Goal: Check status: Check status

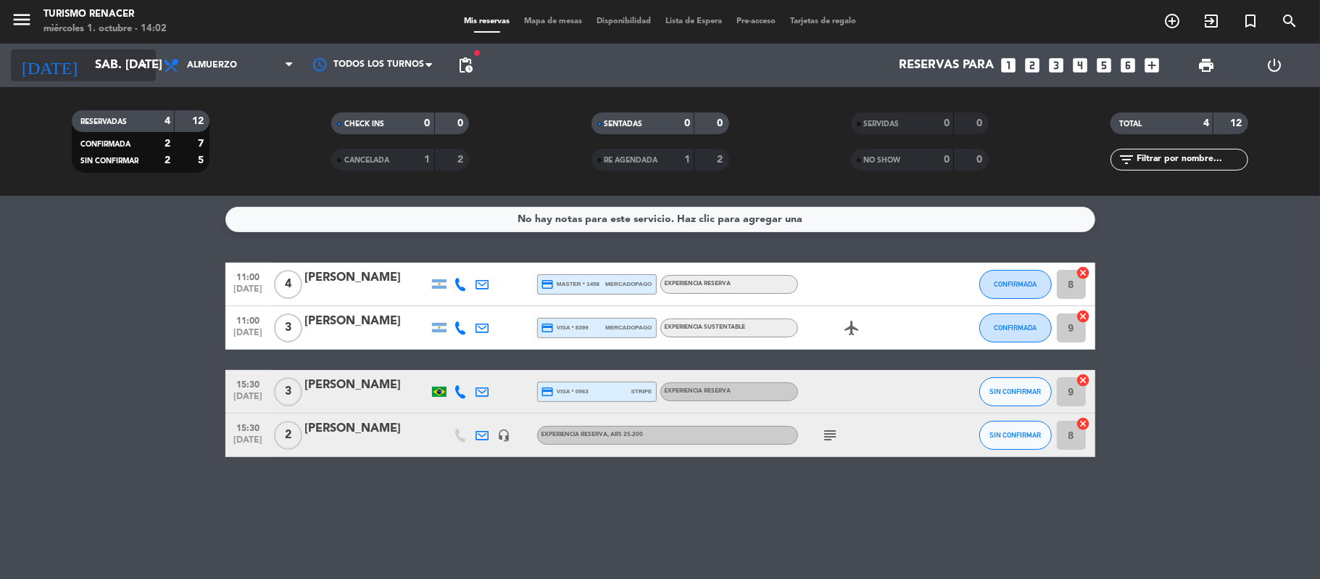
click at [131, 71] on input "sáb. [DATE]" at bounding box center [166, 65] width 157 height 28
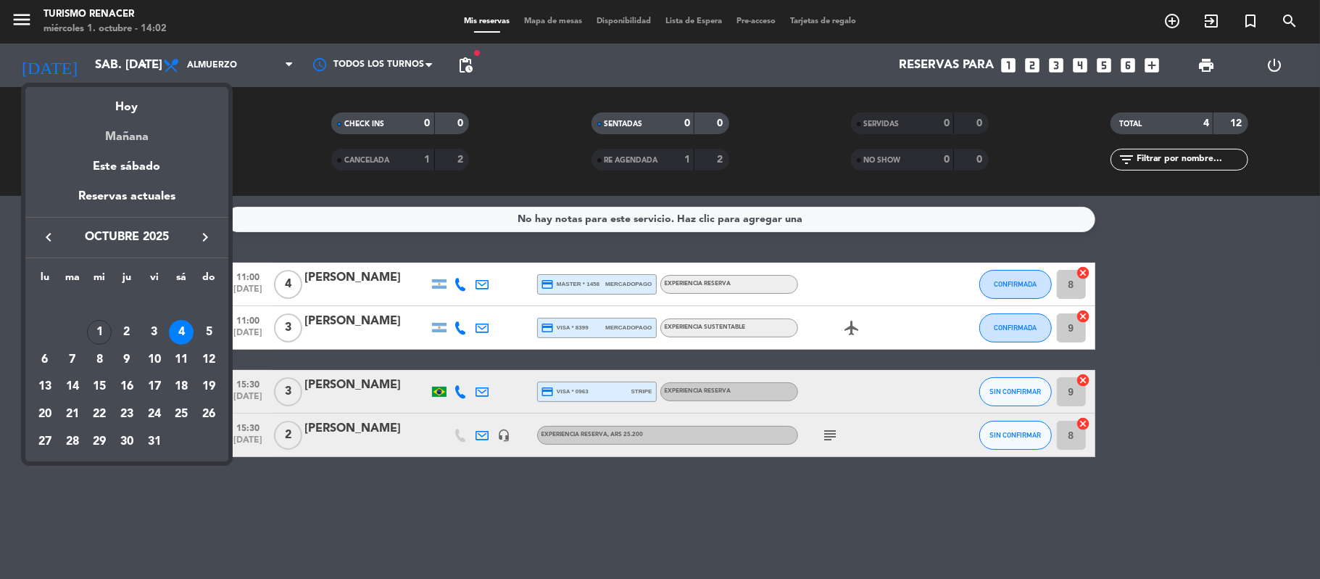
click at [136, 132] on div "Mañana" at bounding box center [126, 132] width 203 height 30
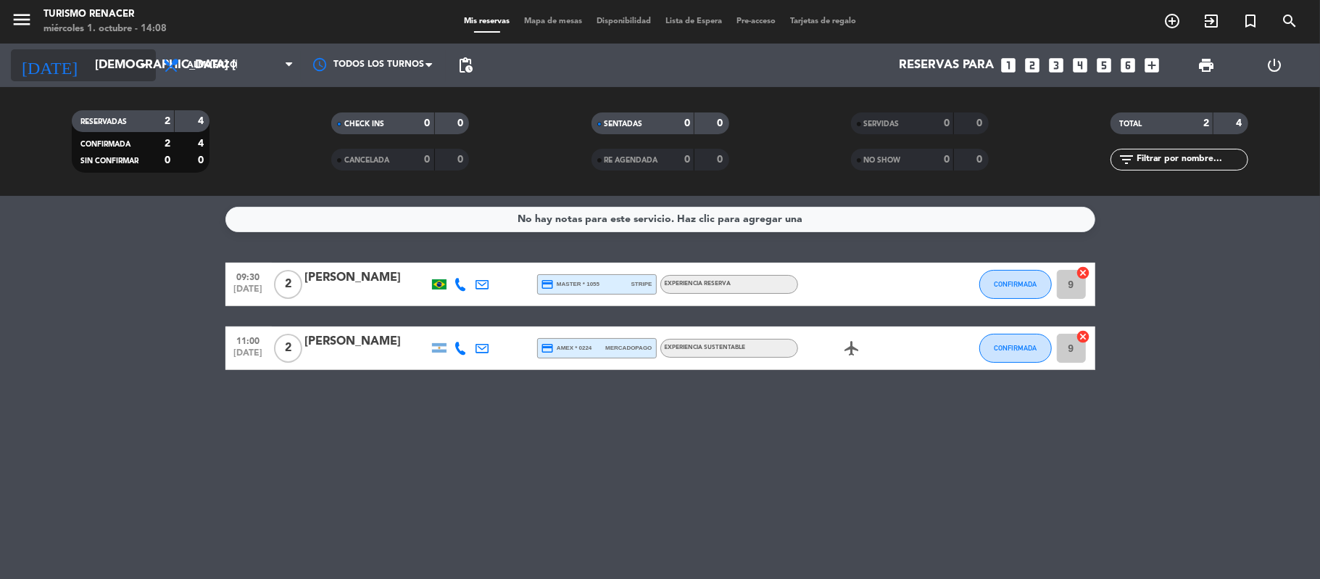
click at [115, 70] on input "[DEMOGRAPHIC_DATA] [DATE]" at bounding box center [166, 65] width 157 height 28
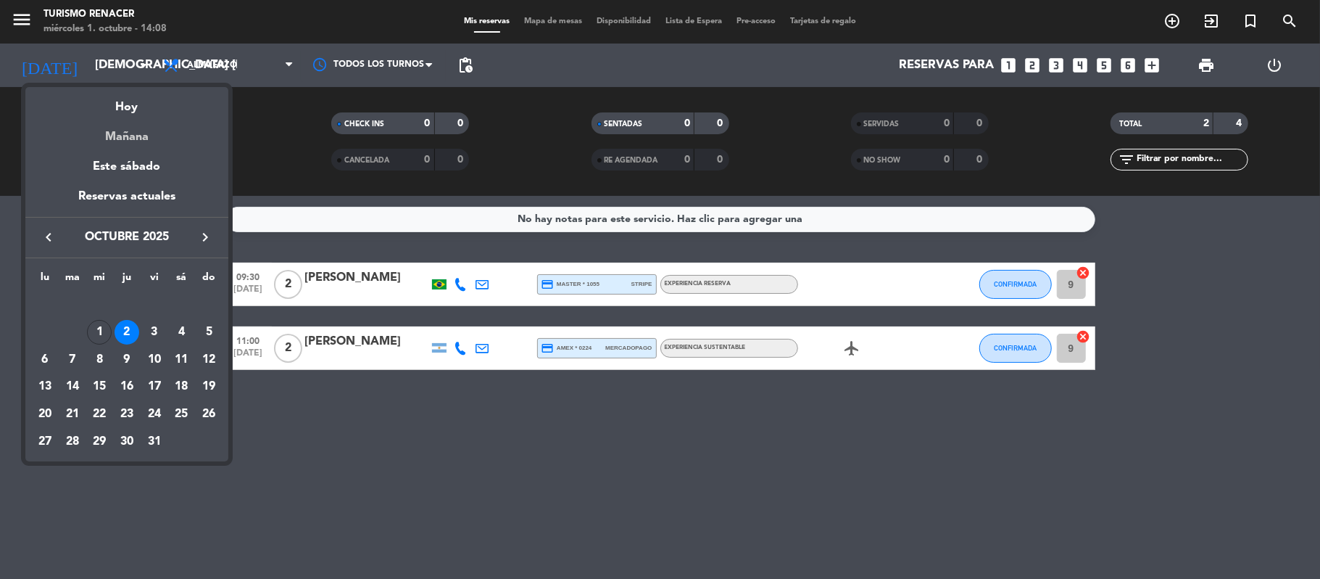
click at [128, 137] on div "Mañana" at bounding box center [126, 132] width 203 height 30
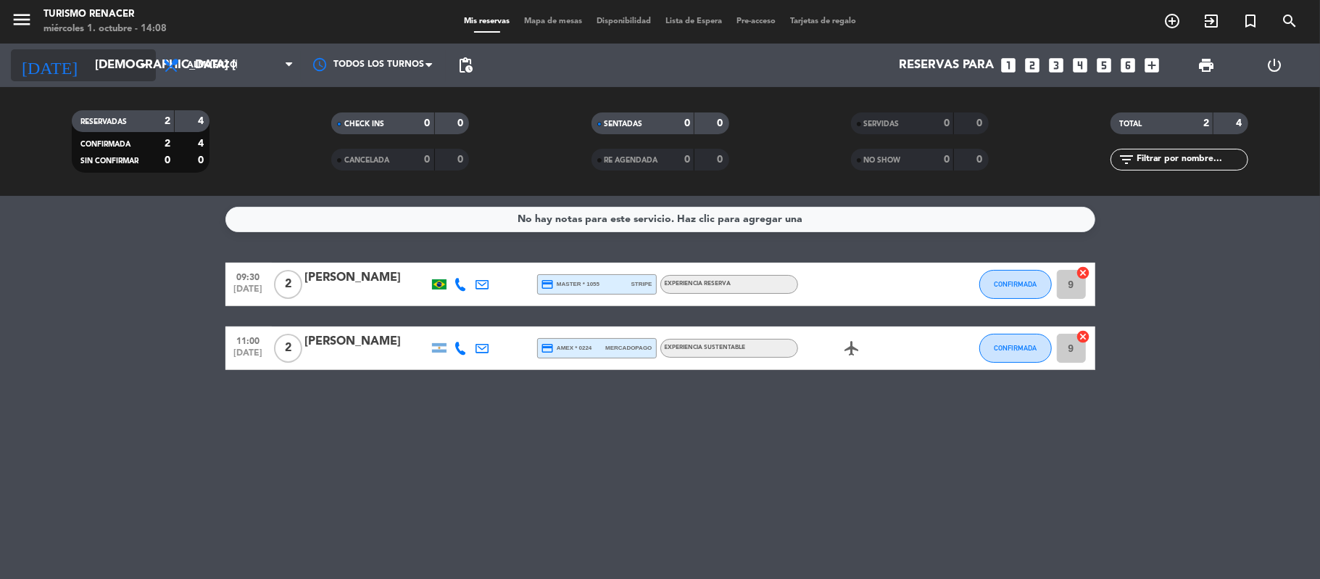
click at [134, 74] on input "[DEMOGRAPHIC_DATA] [DATE]" at bounding box center [166, 65] width 157 height 28
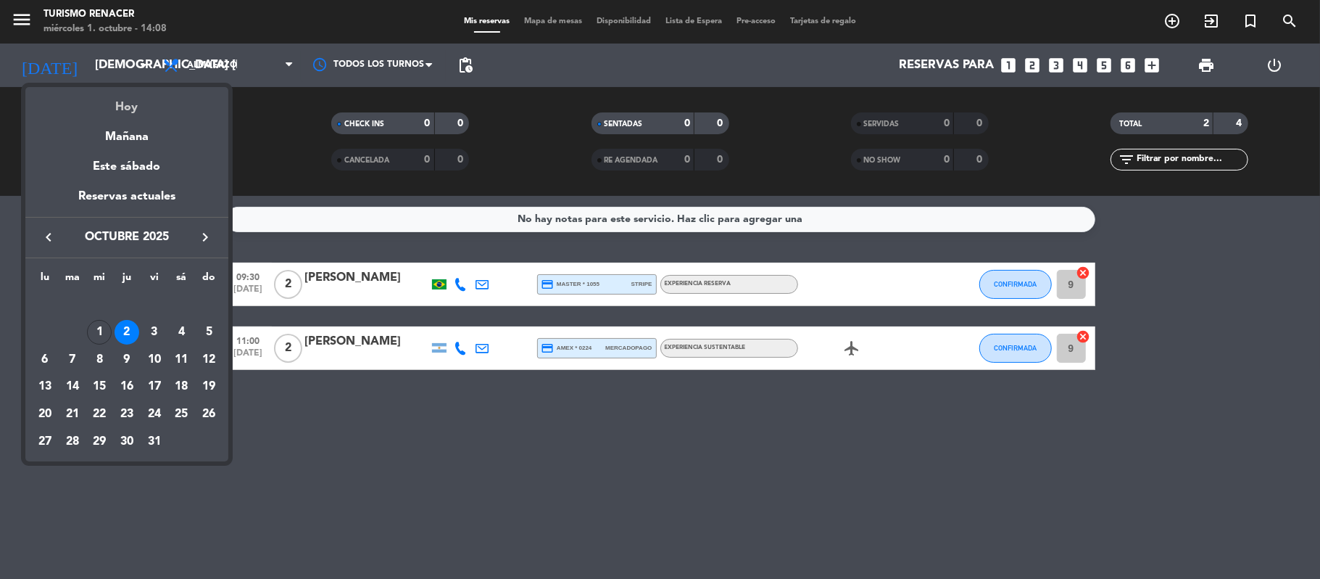
click at [129, 106] on div "Hoy" at bounding box center [126, 102] width 203 height 30
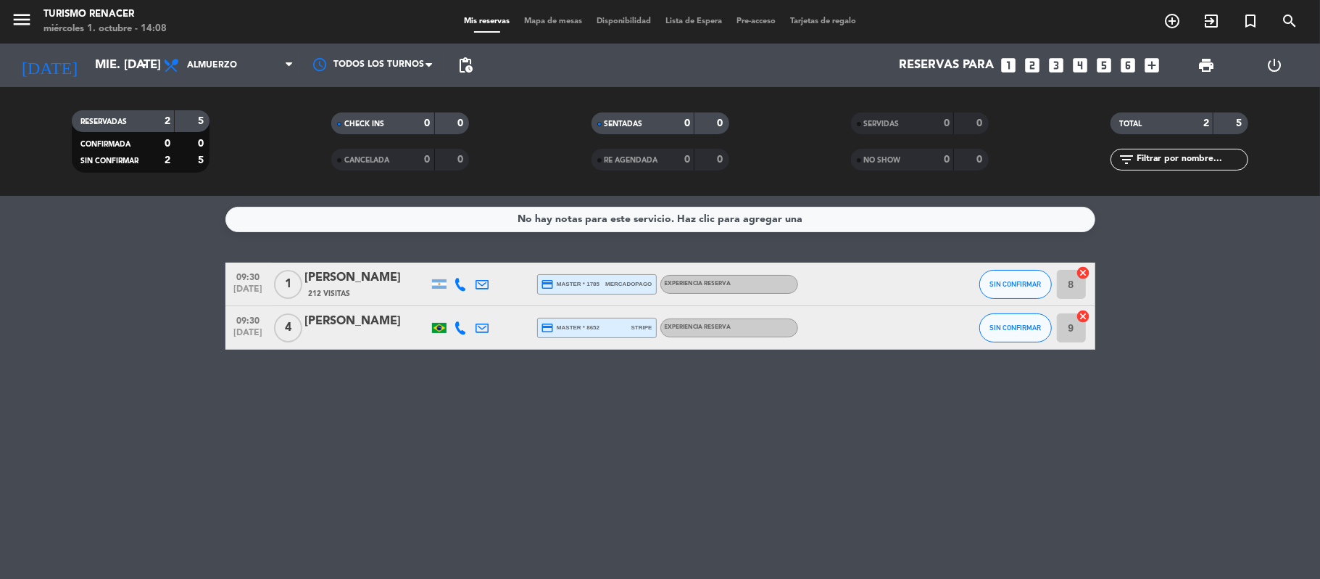
click at [181, 44] on div "Todos los servicios Almuerzo Almuerzo Todos los servicios Almuerzo" at bounding box center [228, 66] width 145 height 44
click at [100, 70] on input "mié. [DATE]" at bounding box center [166, 65] width 157 height 28
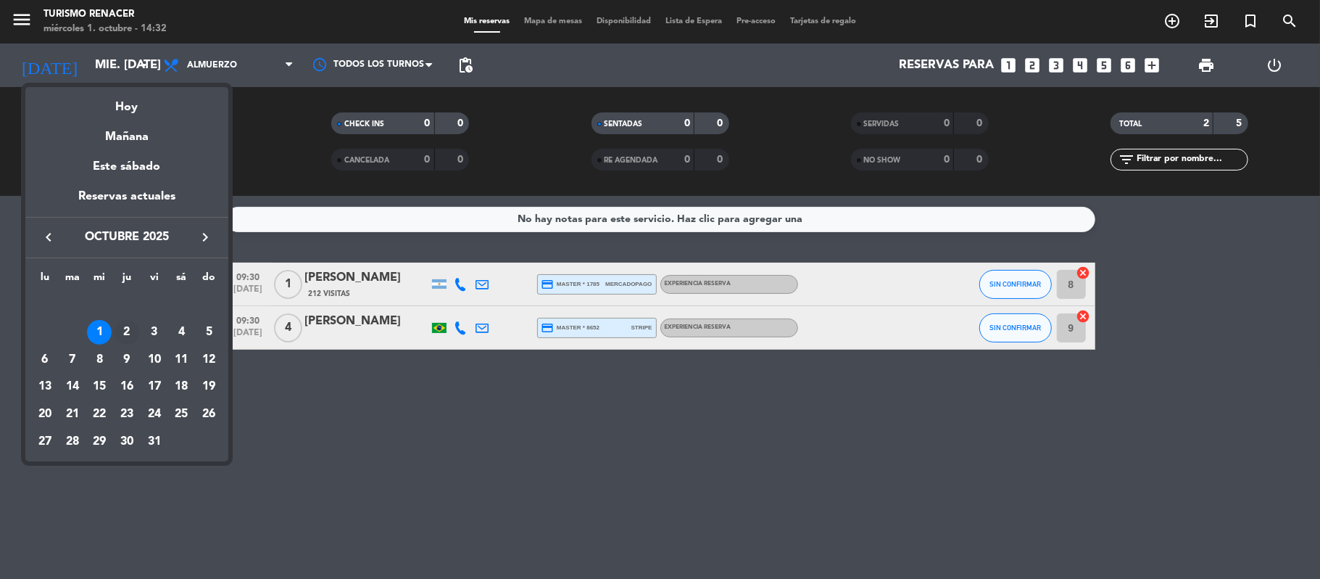
click at [128, 325] on div "2" at bounding box center [127, 332] width 25 height 25
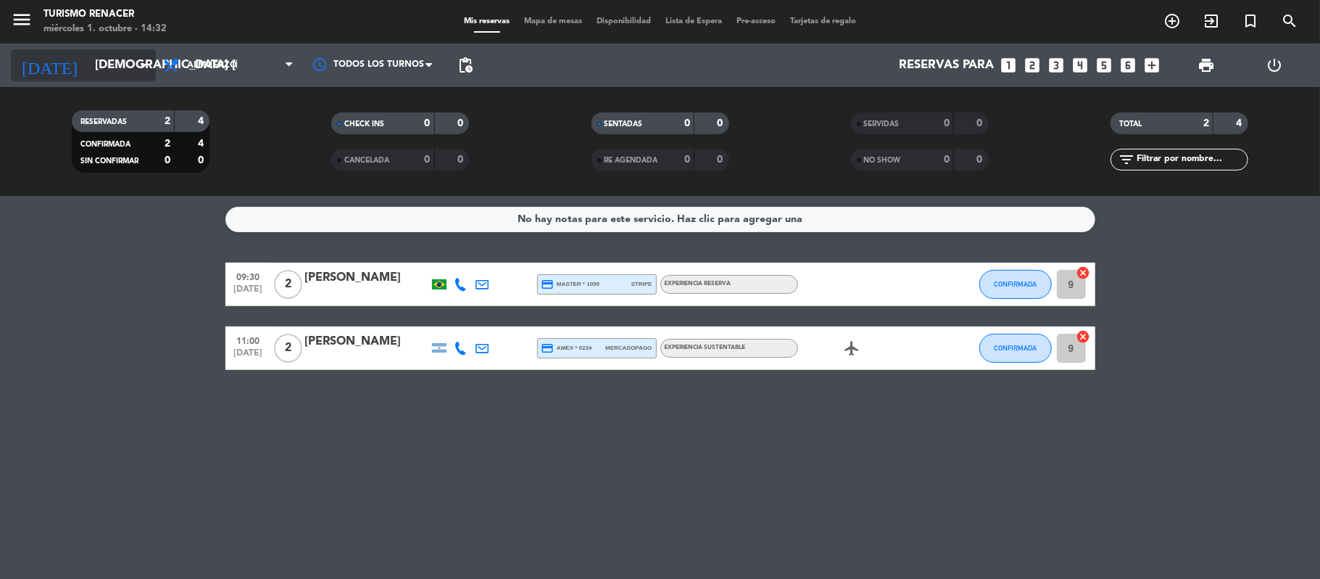
click at [116, 73] on input "[DEMOGRAPHIC_DATA] [DATE]" at bounding box center [166, 65] width 157 height 28
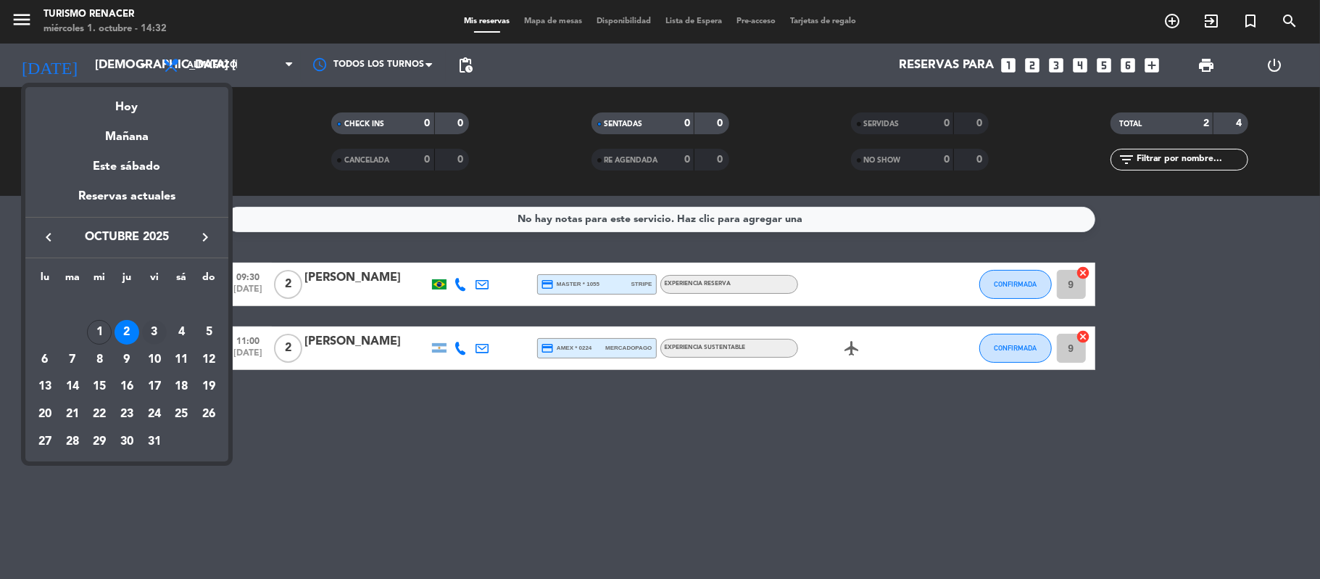
click at [157, 336] on div "3" at bounding box center [154, 332] width 25 height 25
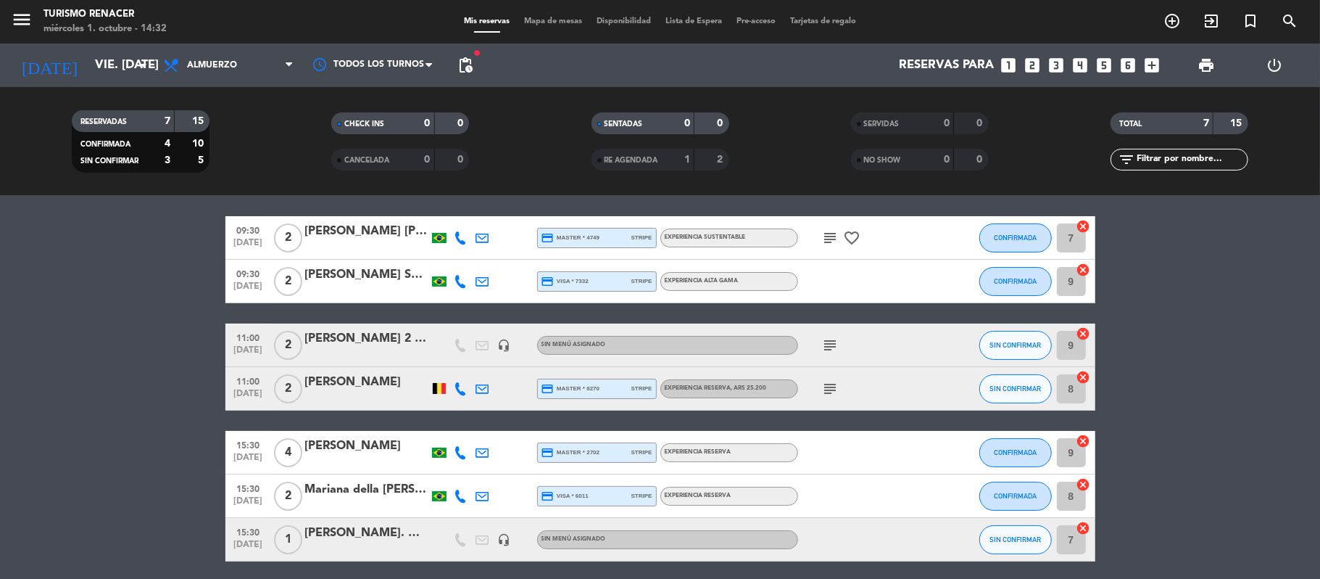
scroll to position [45, 0]
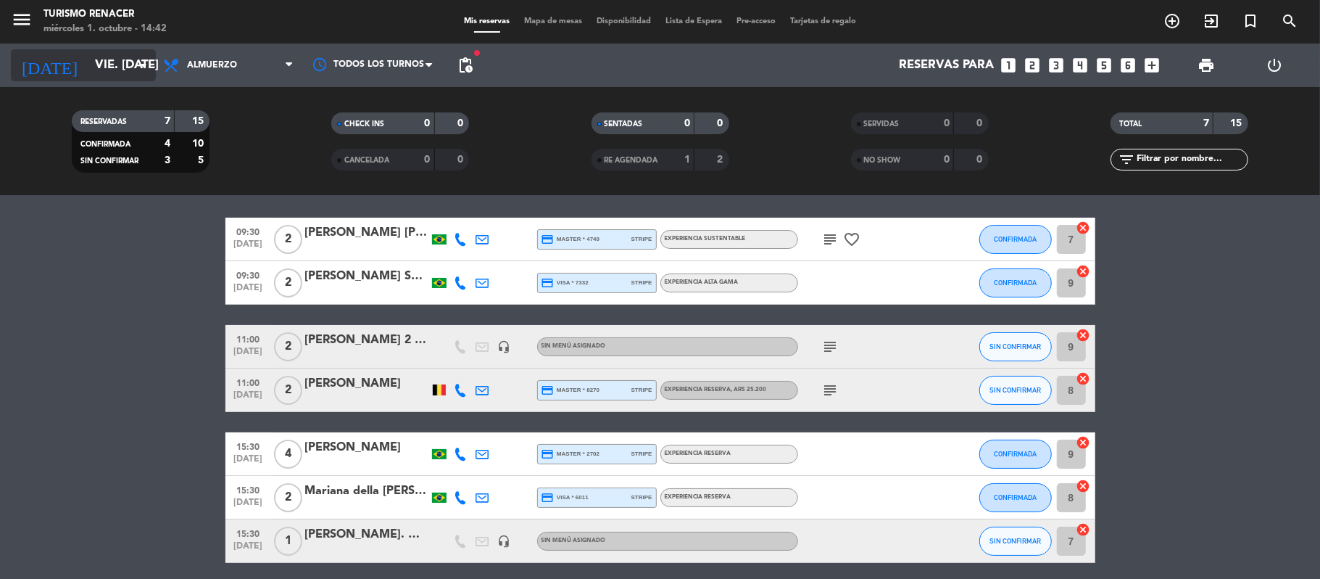
click at [94, 55] on input "vie. [DATE]" at bounding box center [166, 65] width 157 height 28
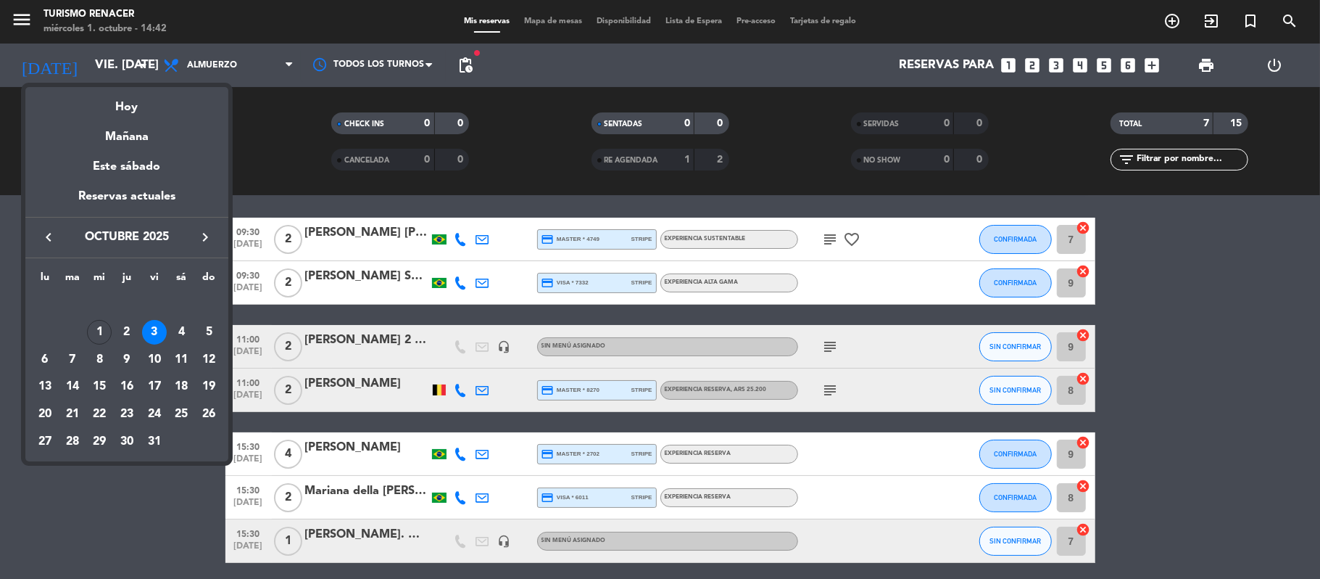
click at [204, 233] on icon "keyboard_arrow_right" at bounding box center [205, 236] width 17 height 17
click at [154, 334] on div "7" at bounding box center [154, 332] width 25 height 25
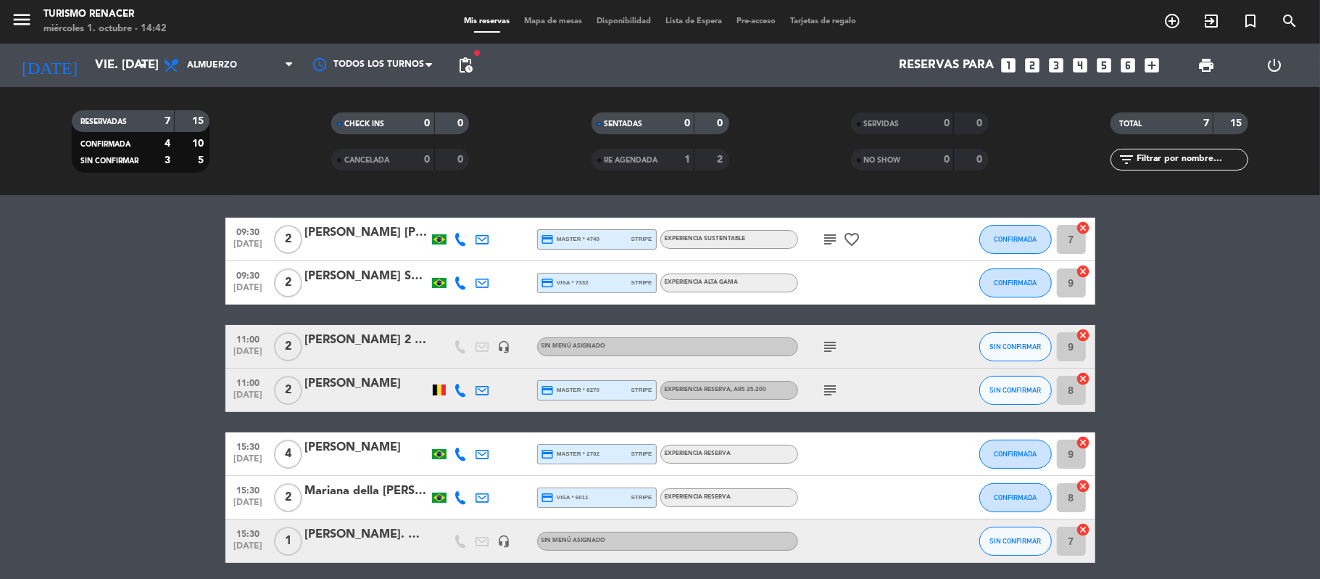
type input "vie. [DATE]"
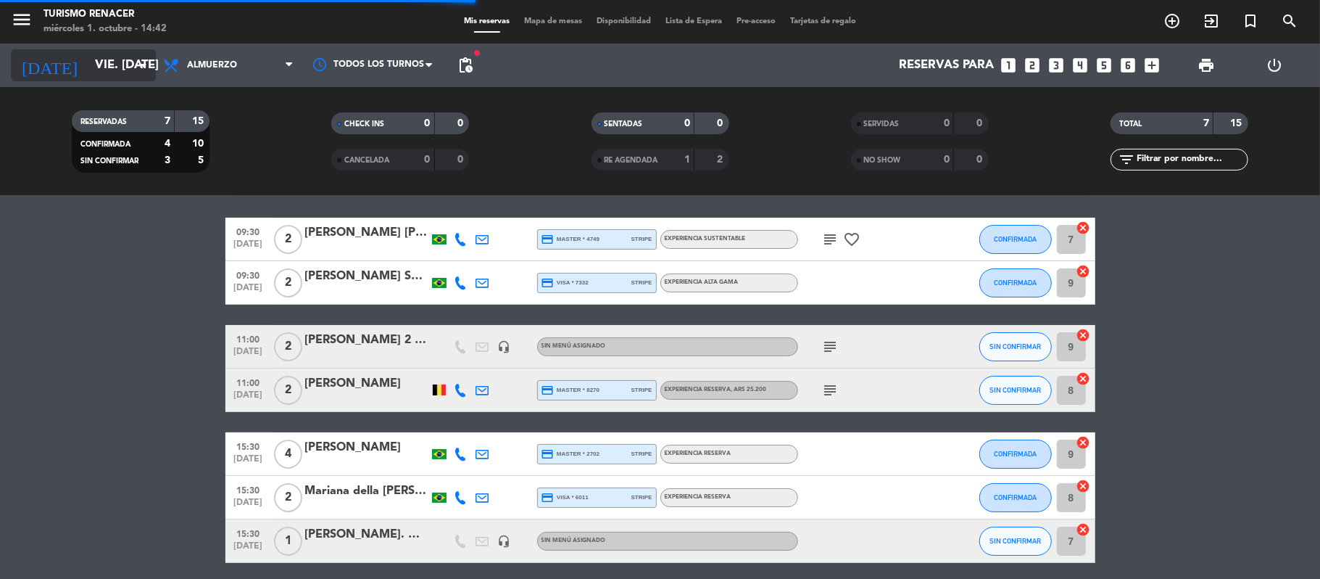
scroll to position [0, 0]
